Goal: Task Accomplishment & Management: Manage account settings

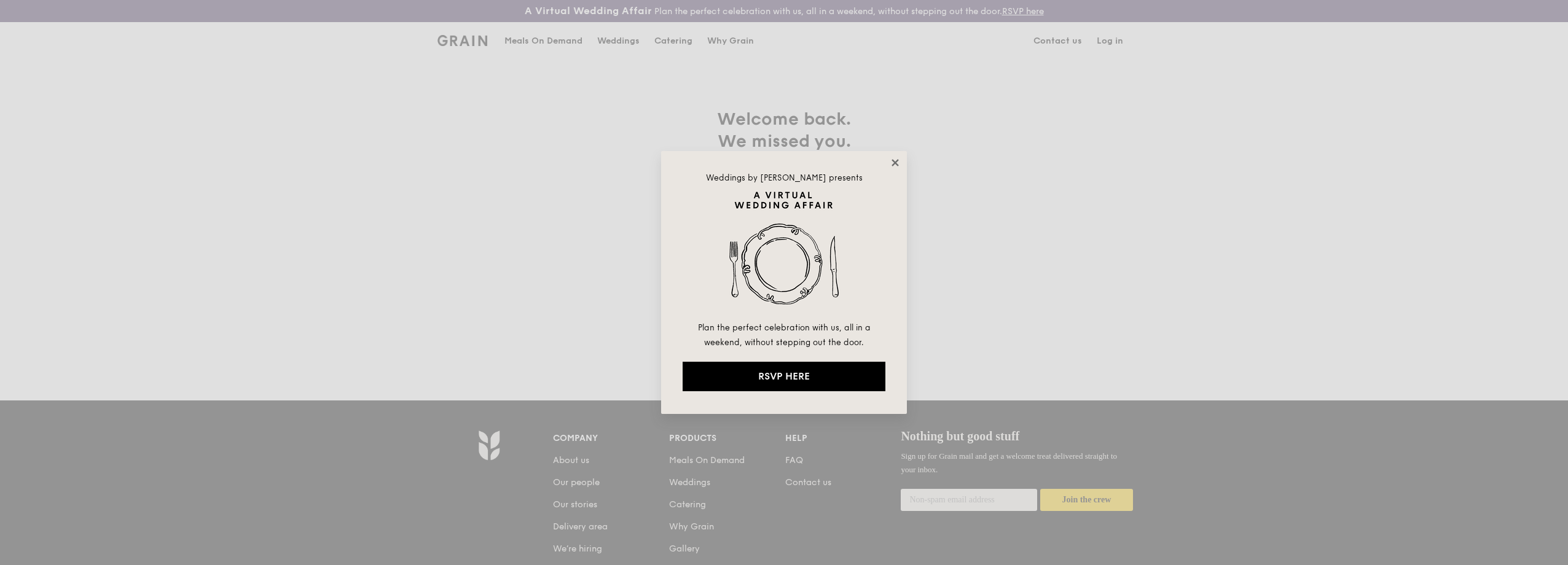
click at [891, 162] on icon at bounding box center [894, 162] width 11 height 11
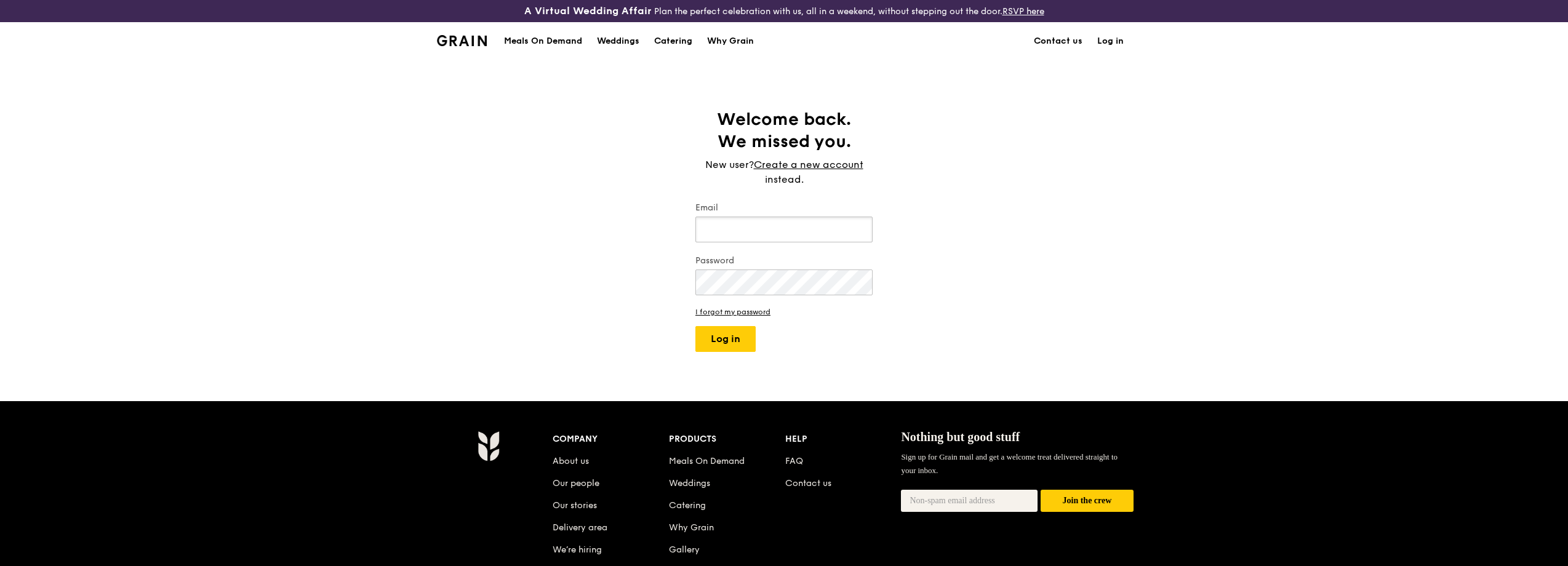
click at [803, 225] on input "Email" at bounding box center [784, 229] width 177 height 26
type input "[PERSON_NAME][EMAIL_ADDRESS][DOMAIN_NAME]"
click at [735, 335] on button "Log in" at bounding box center [726, 339] width 60 height 26
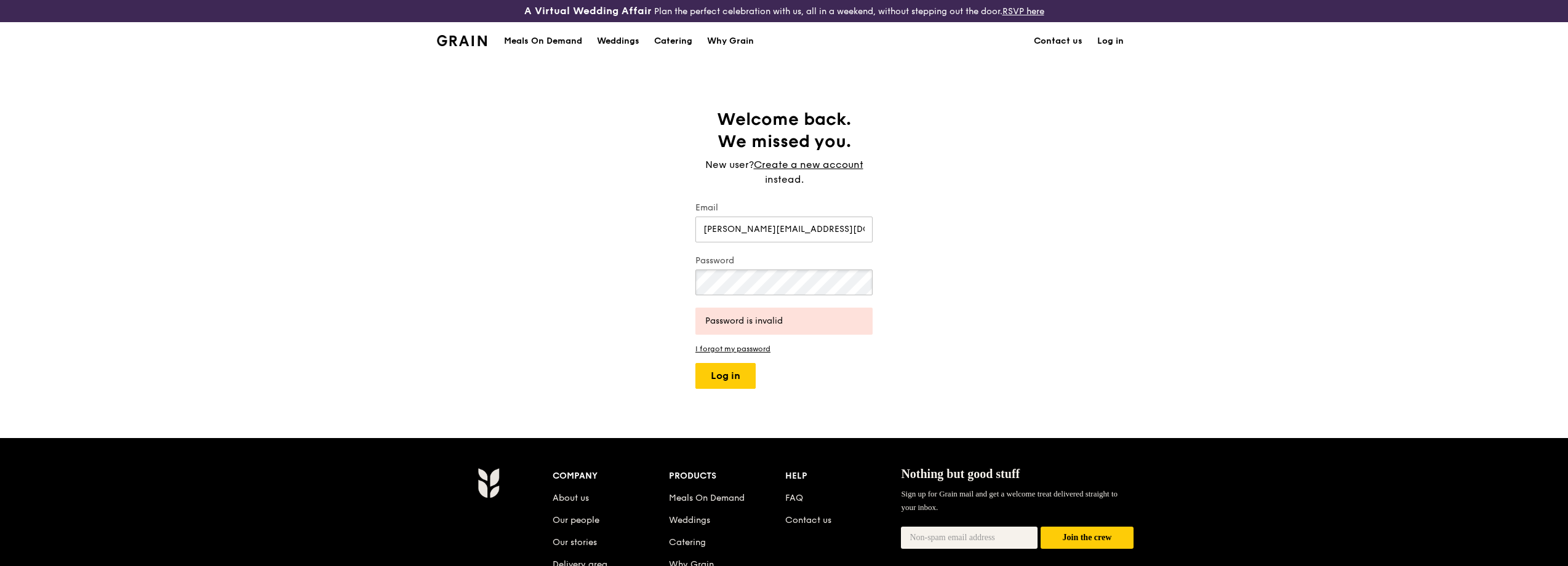
click at [684, 274] on div "Welcome back. We missed you. New user? Create a new account instead. Email [PER…" at bounding box center [784, 248] width 1568 height 281
click at [714, 374] on button "Log in" at bounding box center [726, 376] width 60 height 26
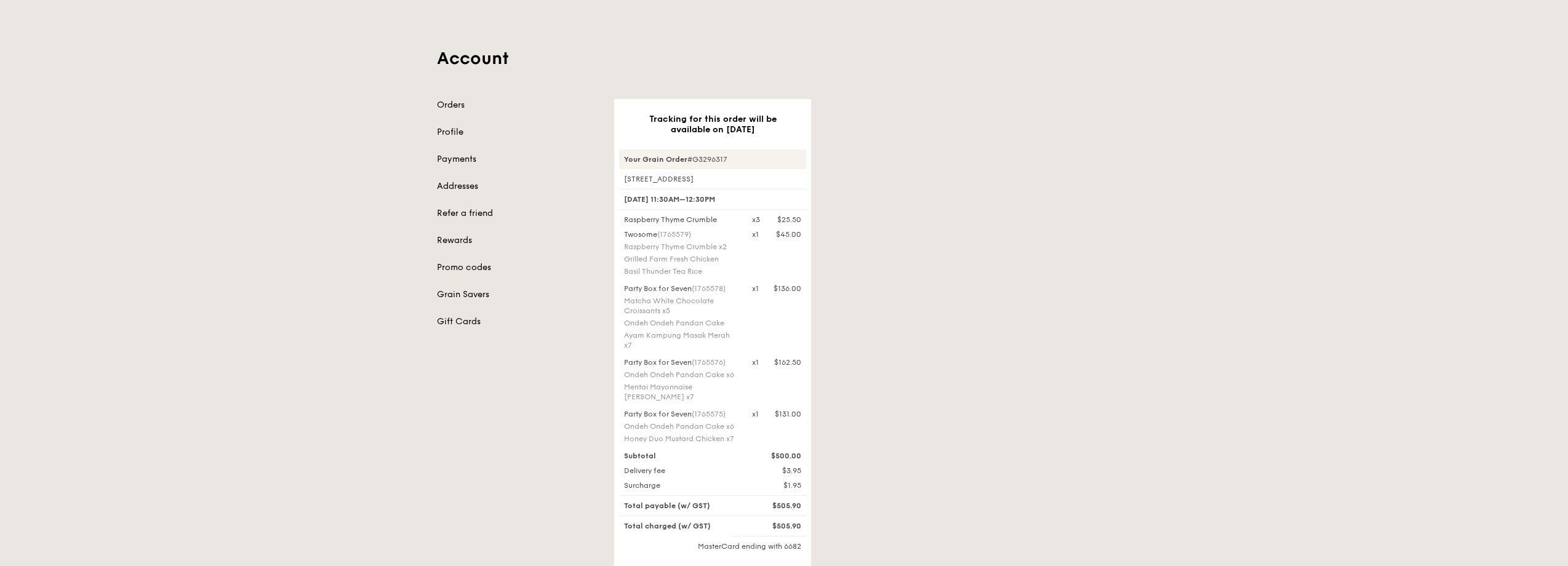
scroll to position [123, 0]
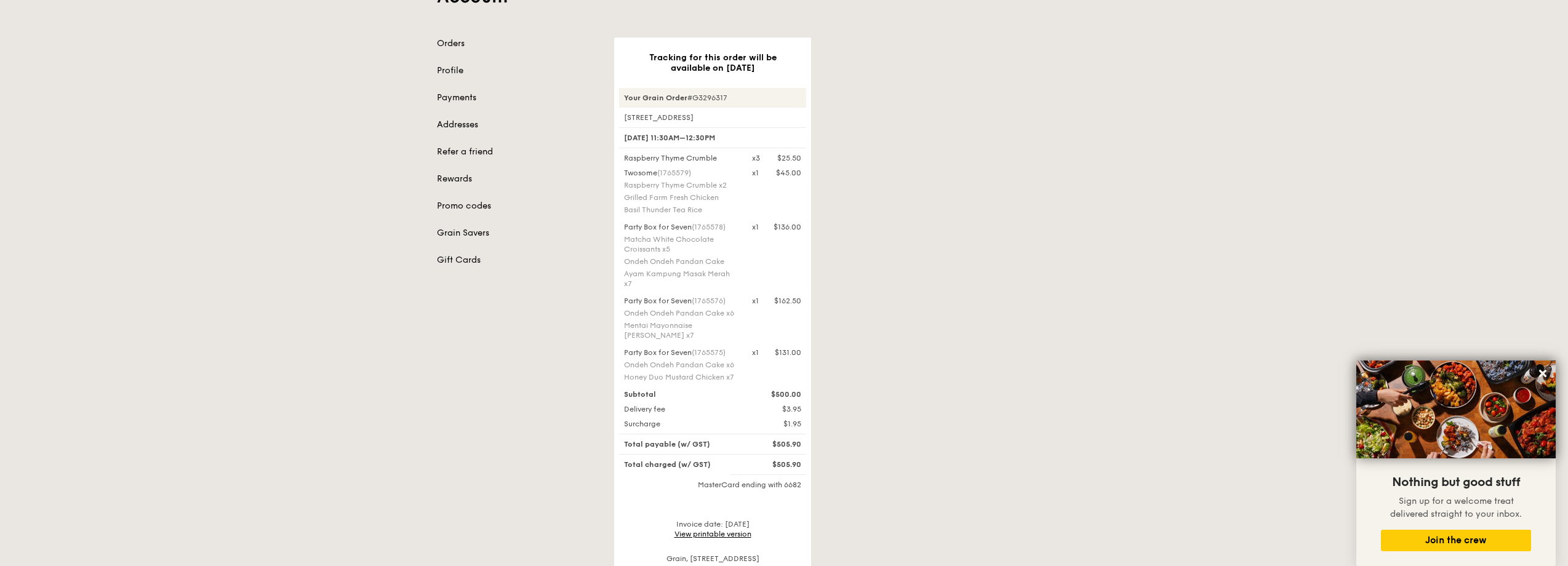
drag, startPoint x: 625, startPoint y: 274, endPoint x: 729, endPoint y: 278, distance: 104.1
click at [729, 278] on div "Ayam Kampung Masak Merah x7" at bounding box center [681, 279] width 113 height 19
drag, startPoint x: 625, startPoint y: 208, endPoint x: 703, endPoint y: 208, distance: 78.0
click at [703, 208] on div "Basil Thunder Tea Rice" at bounding box center [681, 209] width 113 height 10
